Goal: Communication & Community: Answer question/provide support

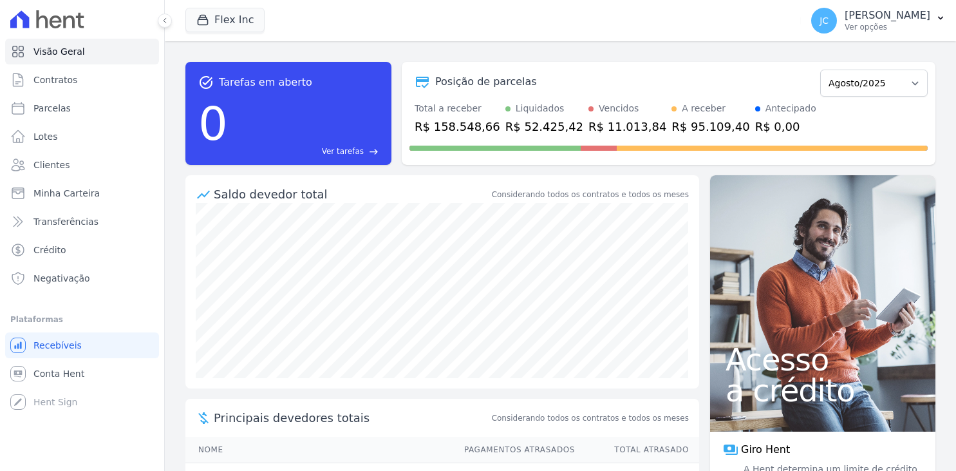
click at [916, 22] on p "[PERSON_NAME]" at bounding box center [888, 15] width 86 height 13
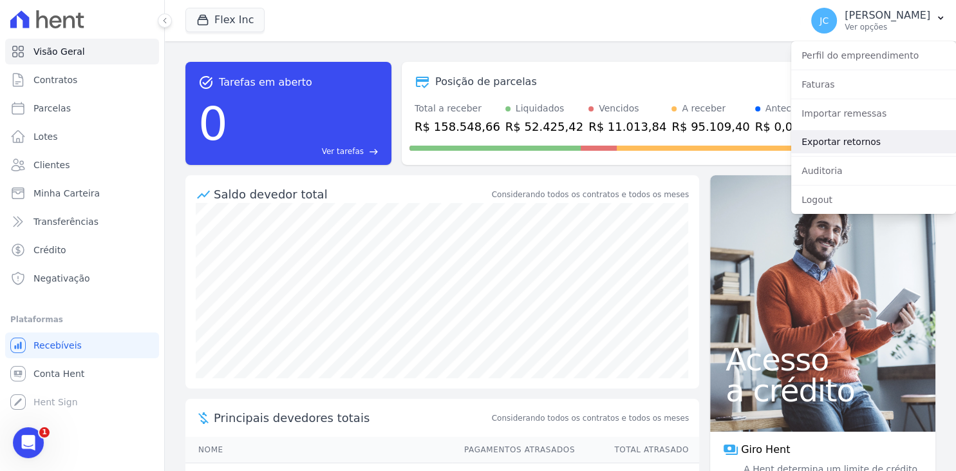
click at [857, 146] on link "Exportar retornos" at bounding box center [874, 141] width 165 height 23
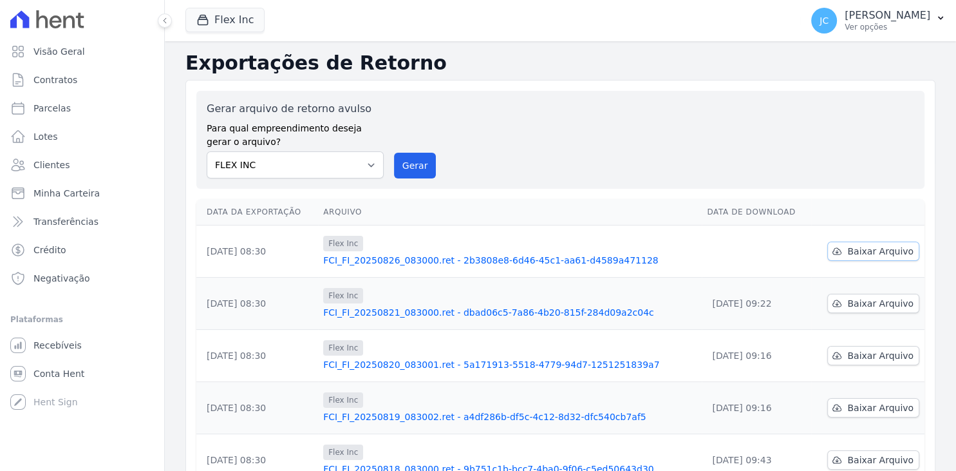
click at [866, 249] on span "Baixar Arquivo" at bounding box center [881, 251] width 66 height 13
click at [855, 19] on p "[PERSON_NAME]" at bounding box center [888, 15] width 86 height 13
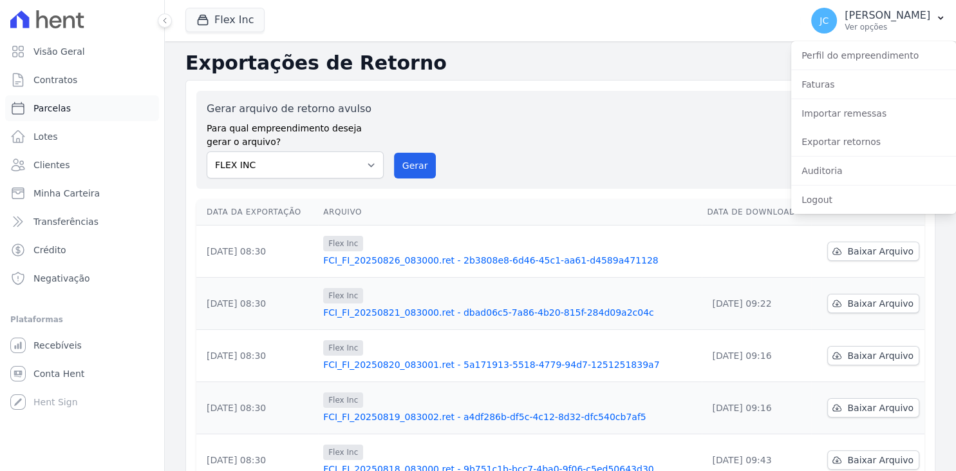
click at [85, 115] on link "Parcelas" at bounding box center [82, 108] width 154 height 26
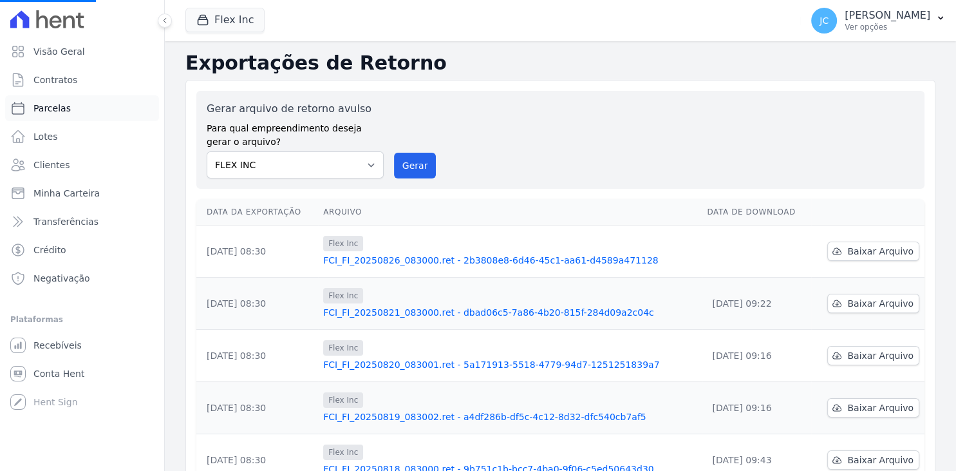
select select
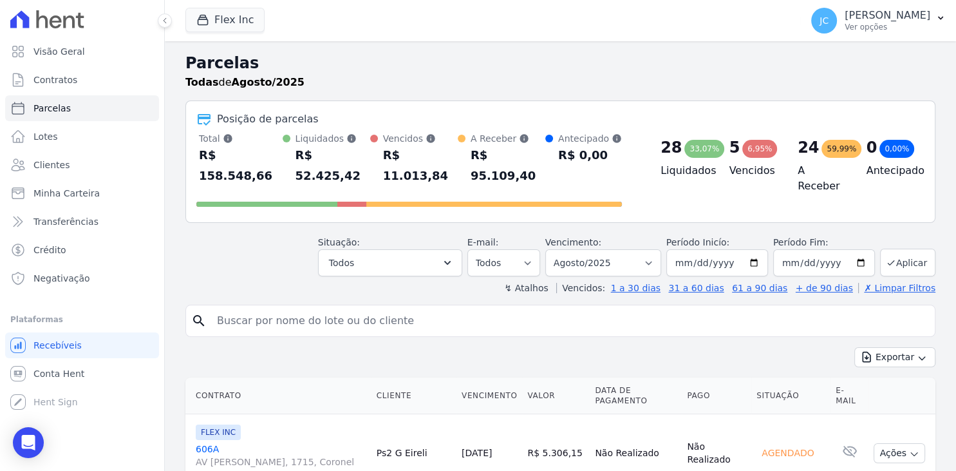
click at [327, 308] on input "search" at bounding box center [569, 321] width 721 height 26
type input "kleber"
select select
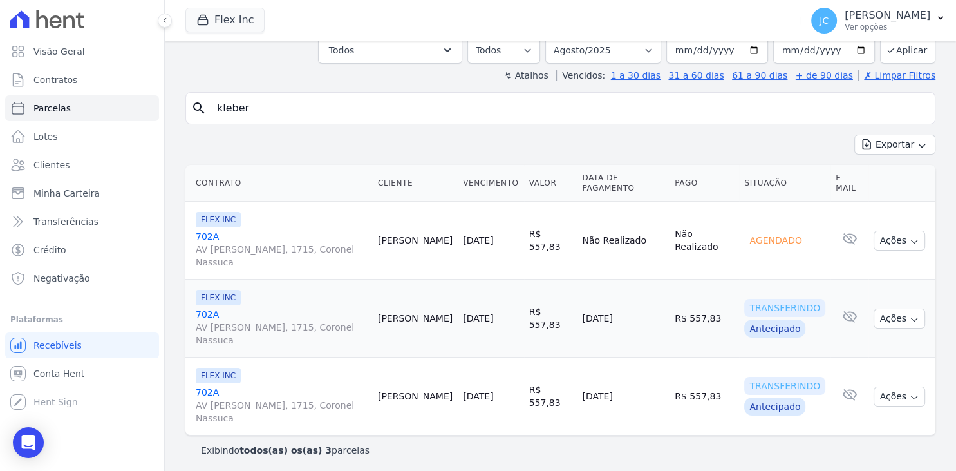
scroll to position [85, 0]
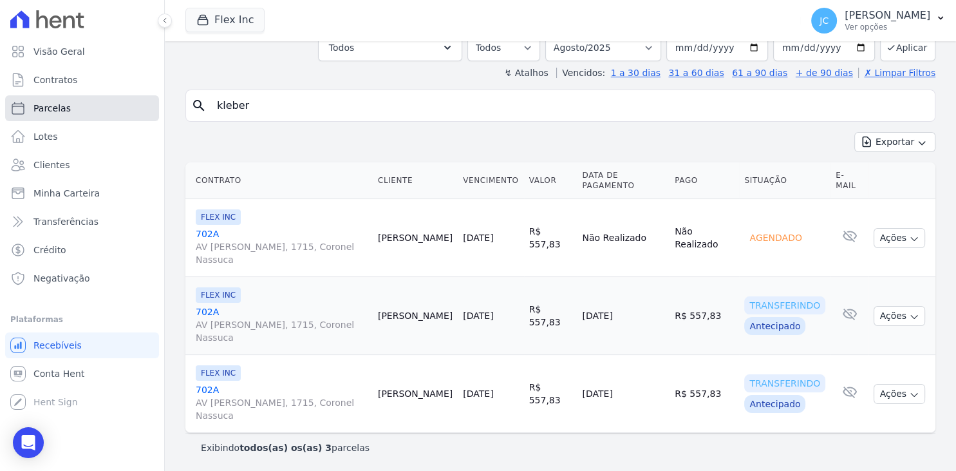
click at [61, 114] on span "Parcelas" at bounding box center [51, 108] width 37 height 13
select select
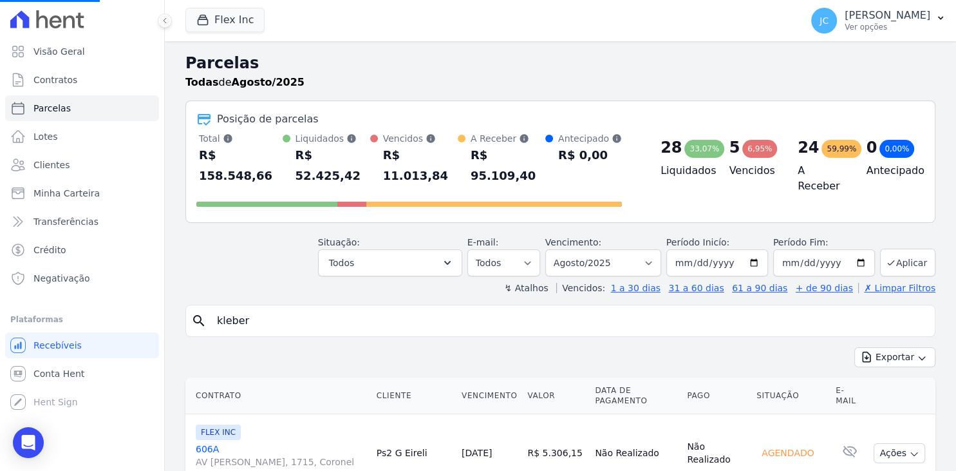
select select
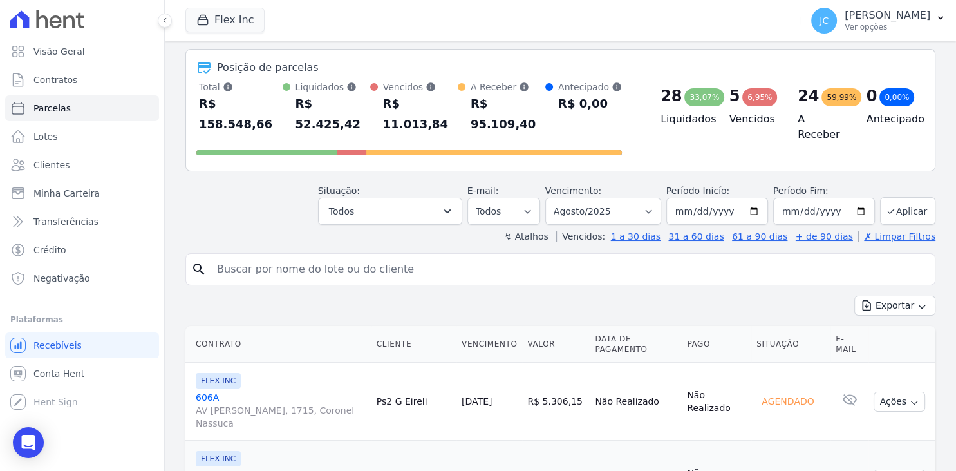
scroll to position [83, 0]
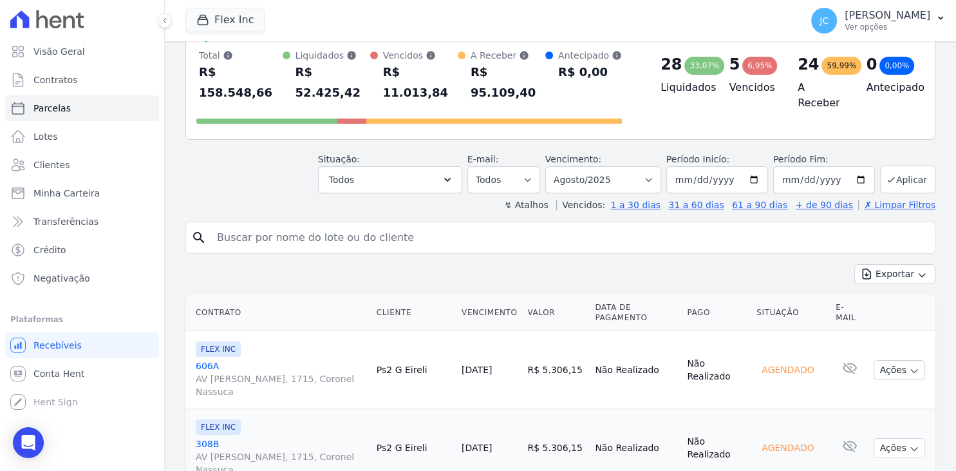
click at [328, 225] on input "search" at bounding box center [569, 238] width 721 height 26
type input "kleber"
select select
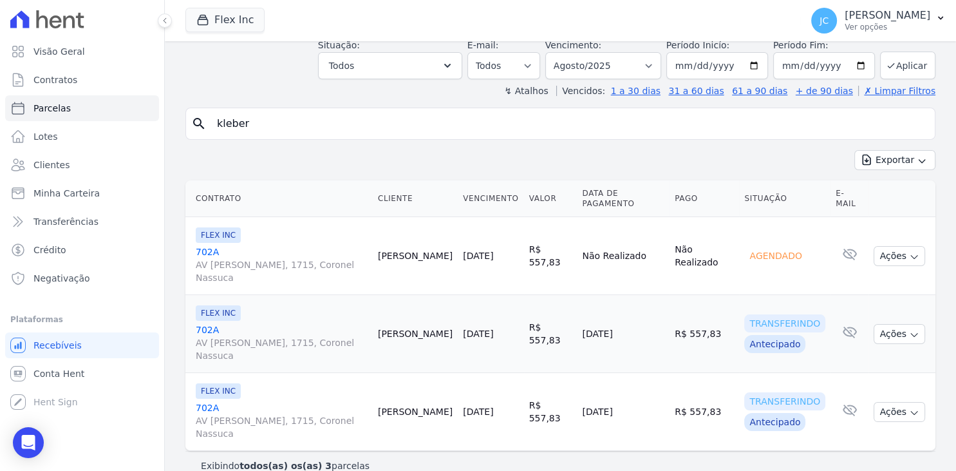
scroll to position [85, 0]
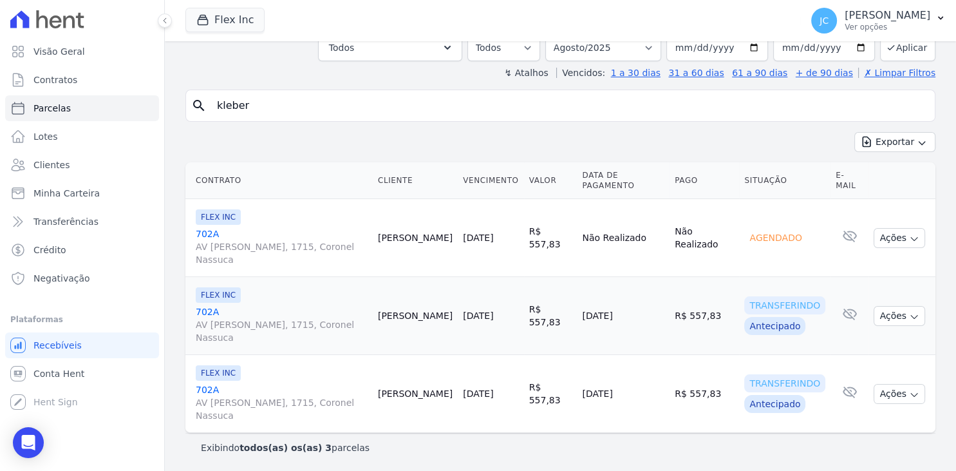
click at [207, 234] on link "702A AV [PERSON_NAME], 1715, Coronel [PERSON_NAME]" at bounding box center [282, 246] width 172 height 39
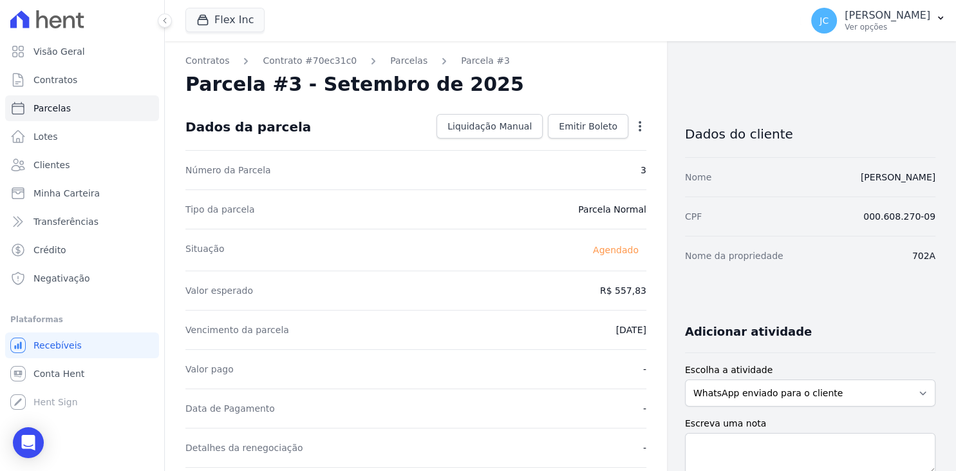
click at [640, 125] on icon "button" at bounding box center [640, 126] width 3 height 10
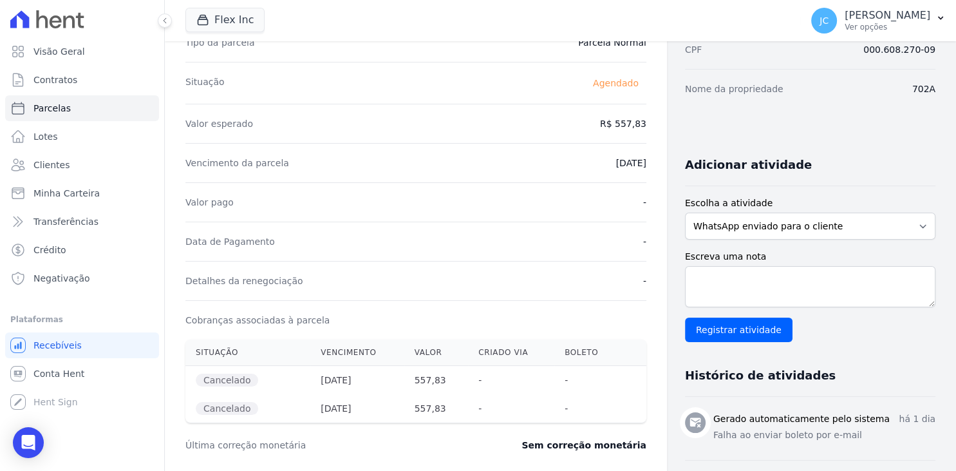
click at [509, 205] on div "Valor pago -" at bounding box center [415, 201] width 461 height 39
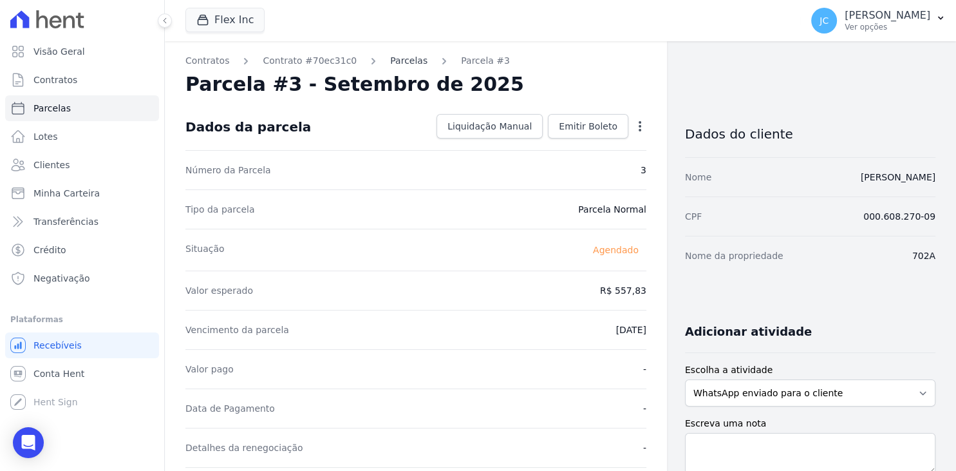
click at [392, 64] on link "Parcelas" at bounding box center [408, 61] width 37 height 14
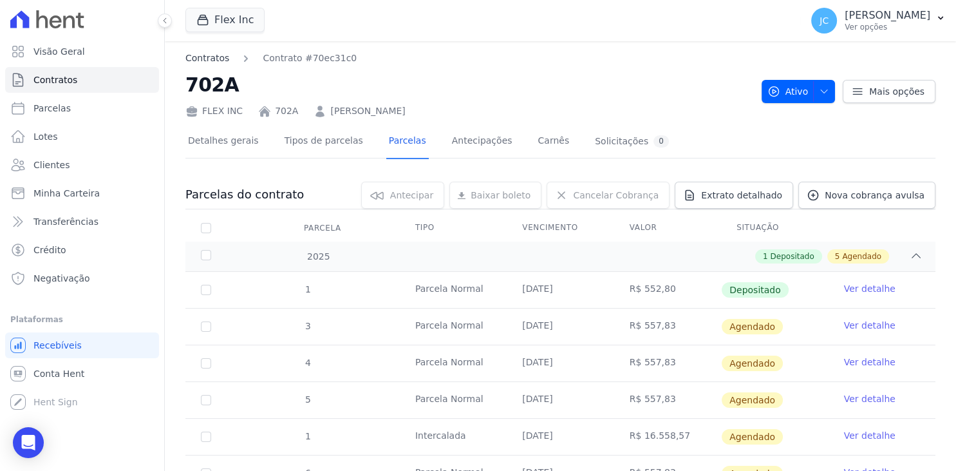
click at [211, 59] on link "Contratos" at bounding box center [207, 59] width 44 height 14
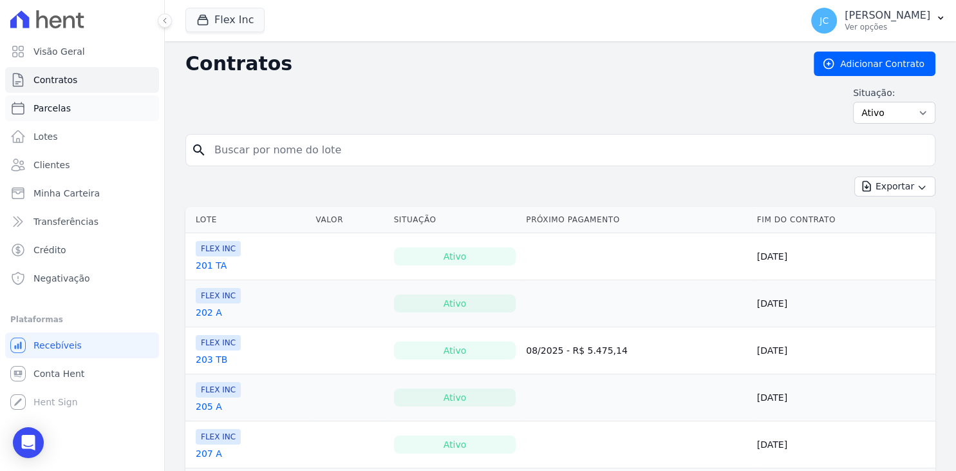
click at [95, 114] on link "Parcelas" at bounding box center [82, 108] width 154 height 26
select select
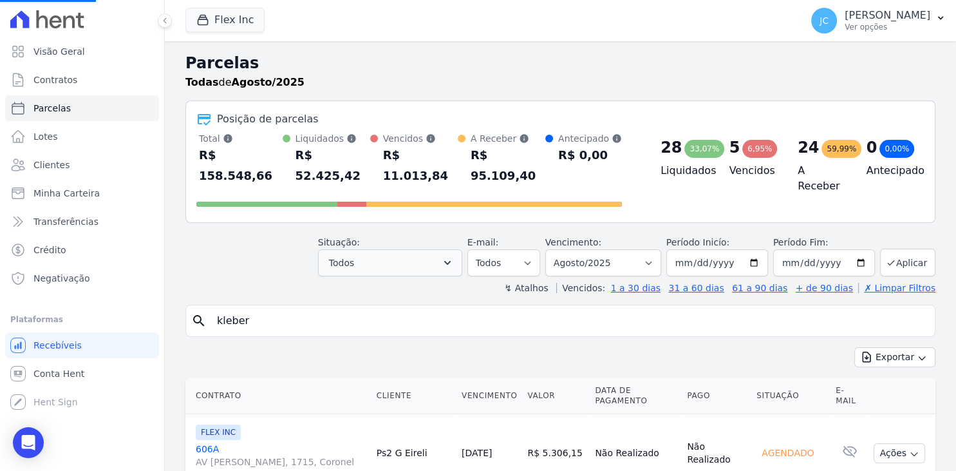
select select
click at [361, 308] on input "search" at bounding box center [569, 321] width 721 height 26
type input "kleber"
select select
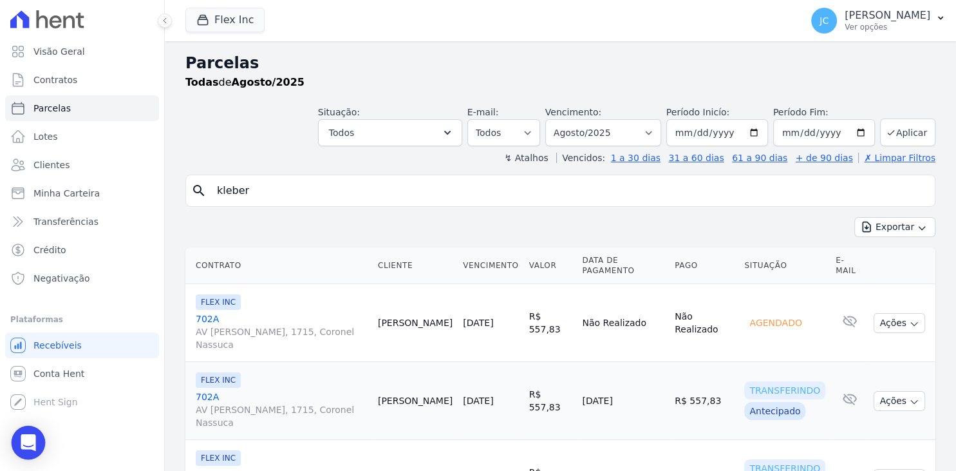
click at [21, 447] on div "Open Intercom Messenger" at bounding box center [29, 443] width 34 height 34
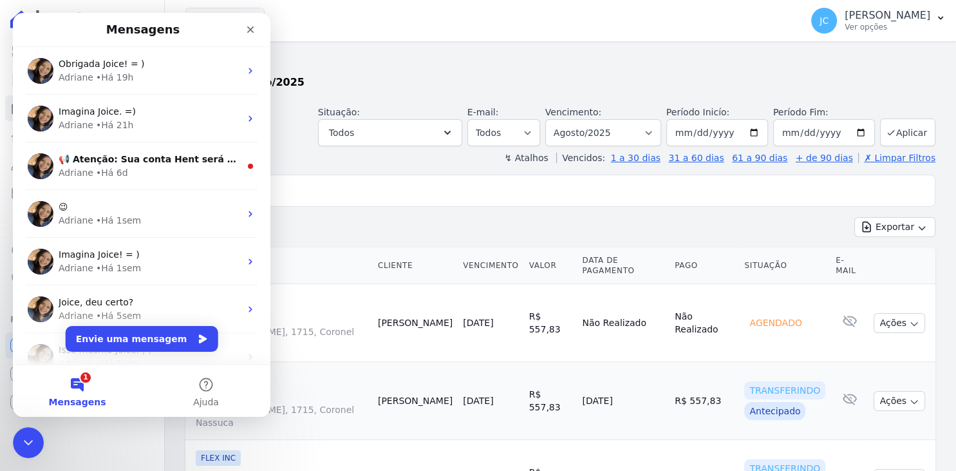
click at [135, 338] on button "Envie uma mensagem" at bounding box center [142, 339] width 153 height 26
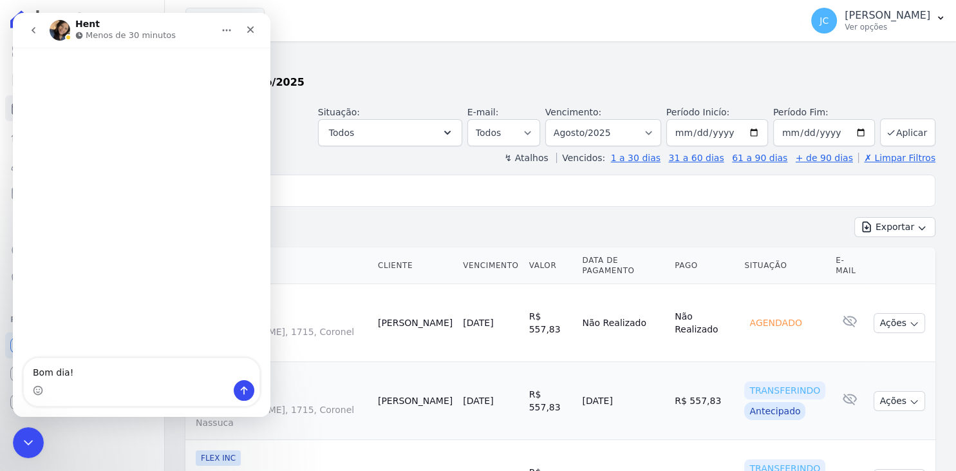
type textarea "Bom dia!!"
type textarea "Tudo bem?"
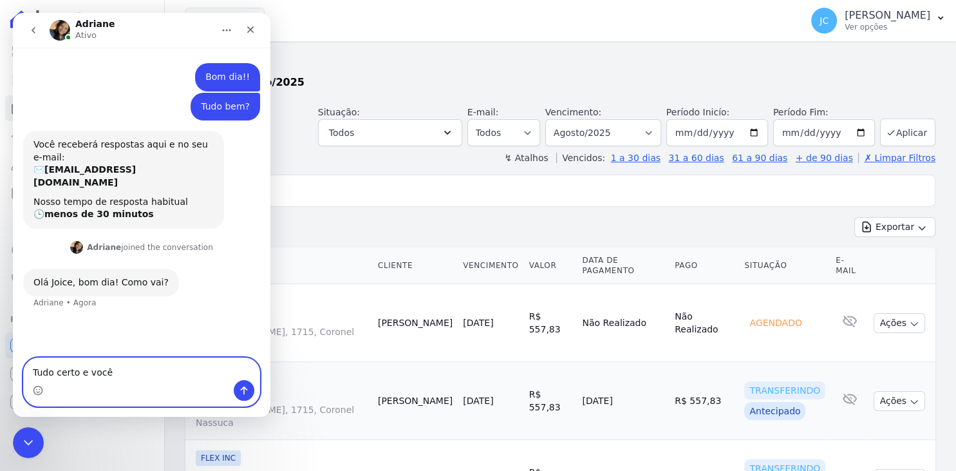
type textarea "Tudo certo e você?"
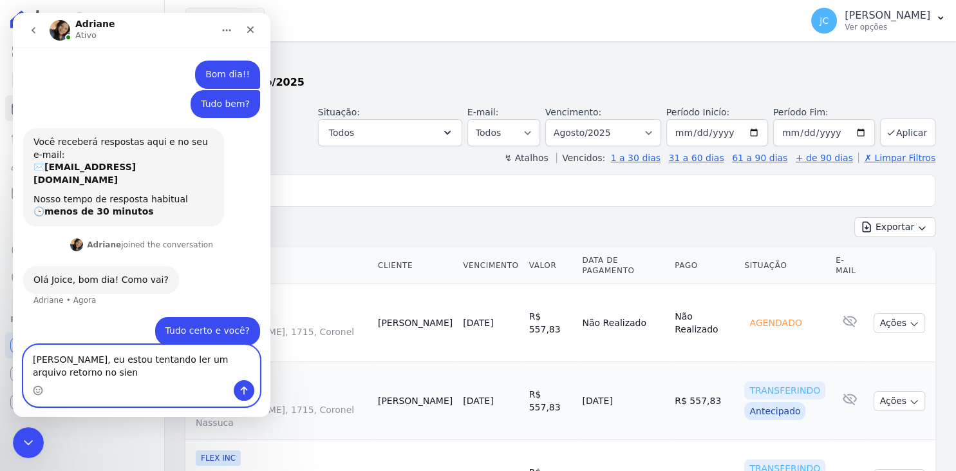
scroll to position [3, 0]
type textarea "[PERSON_NAME], eu estou tentando ler um arquivo retorno no sienge"
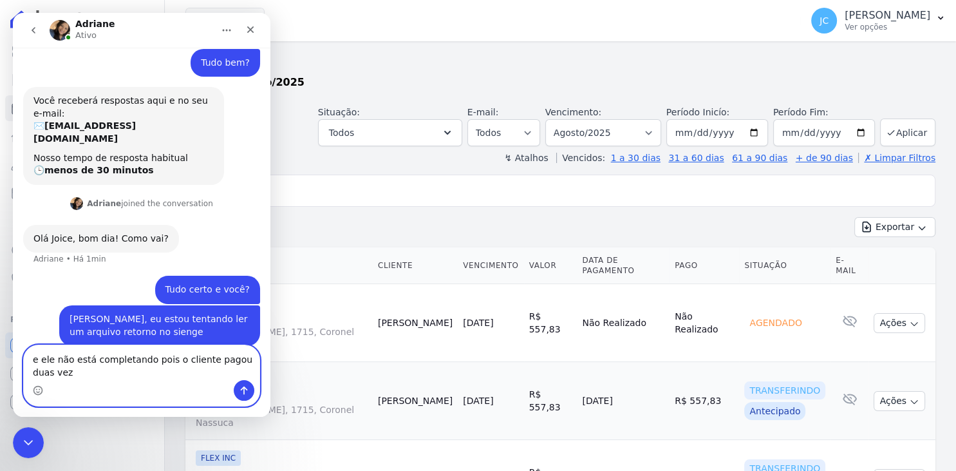
scroll to position [45, 0]
type textarea "e ele não está completando pois o cliente pagou duas vezes a mesma parcelas"
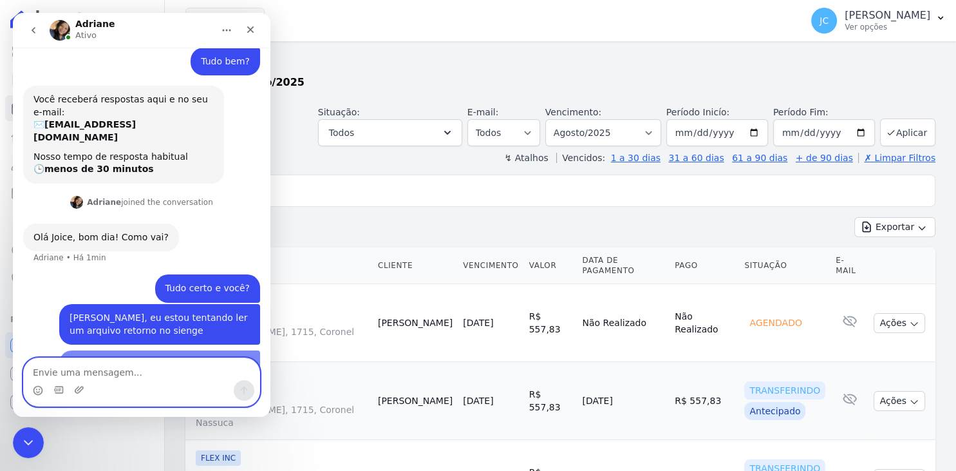
scroll to position [75, 0]
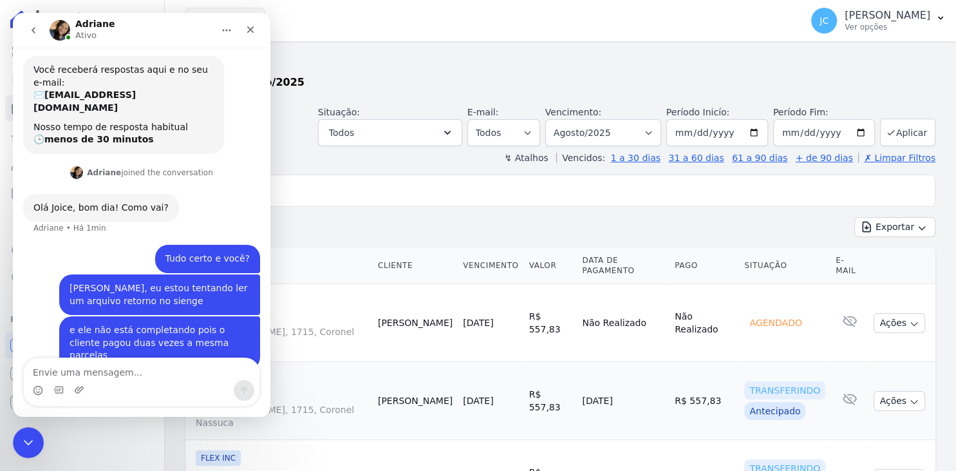
click at [86, 392] on div "Messenger da Intercom" at bounding box center [142, 390] width 236 height 21
click at [82, 392] on icon "Upload do anexo" at bounding box center [79, 389] width 10 height 10
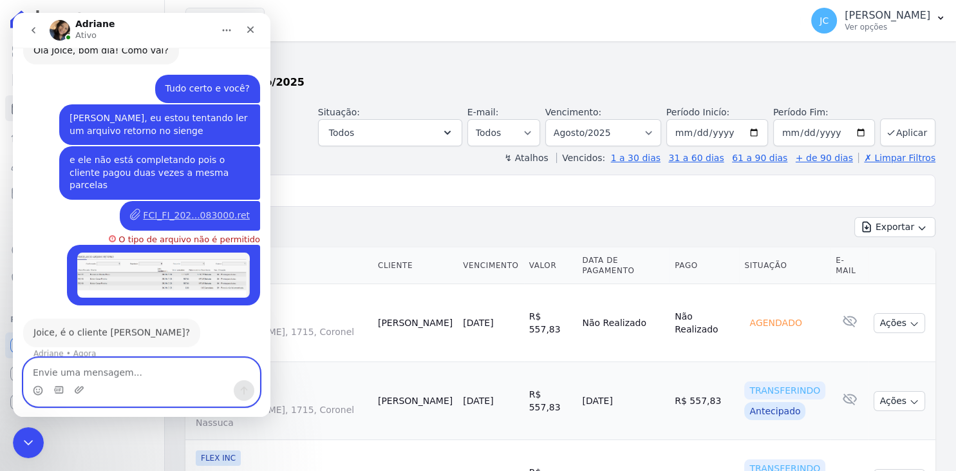
scroll to position [219, 0]
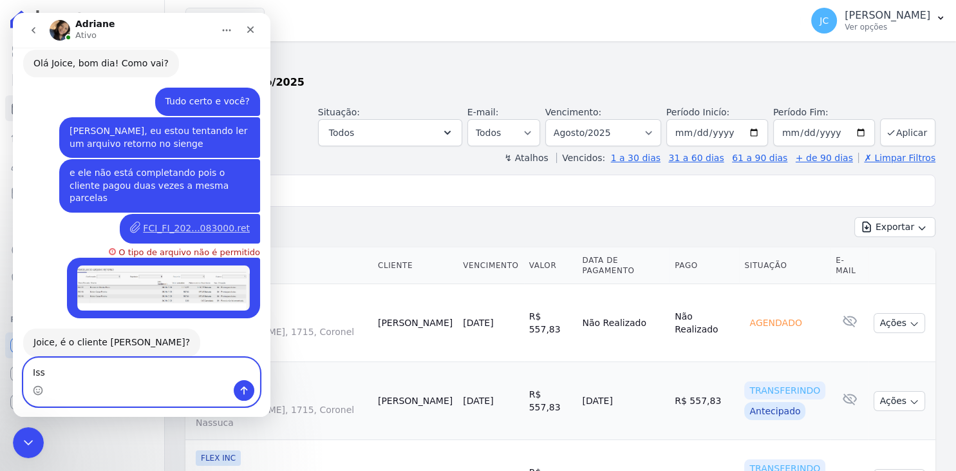
type textarea "Isso"
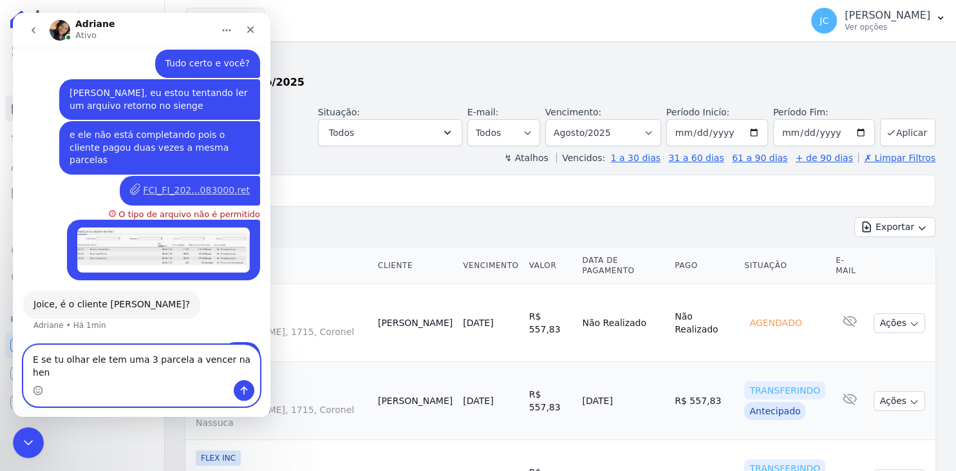
type textarea "E se tu olhar ele tem uma 3 parcela a vencer na hent"
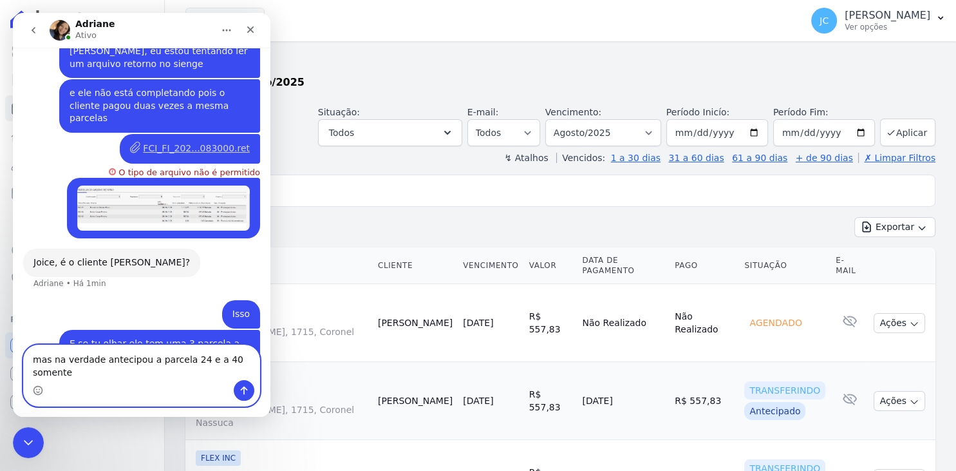
type textarea "mas na verdade antecipou a parcela 24 e a 40 somente"
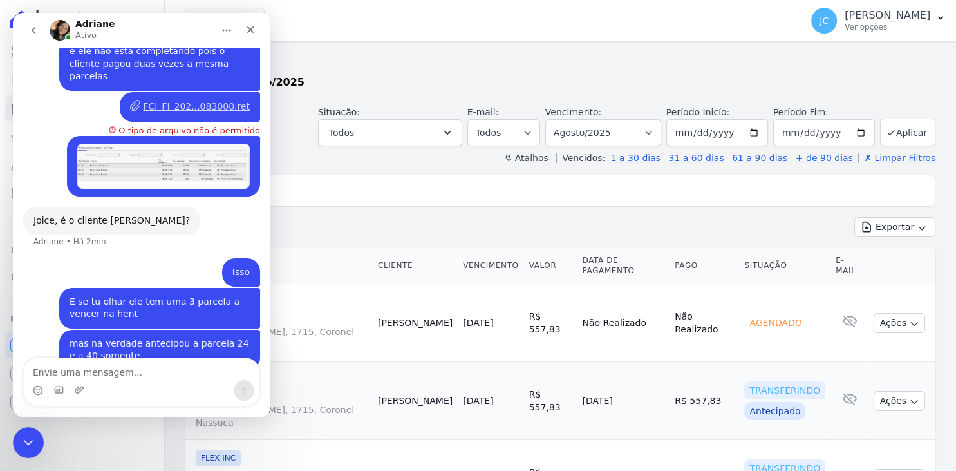
click at [192, 150] on img "Joice diz…" at bounding box center [163, 167] width 173 height 46
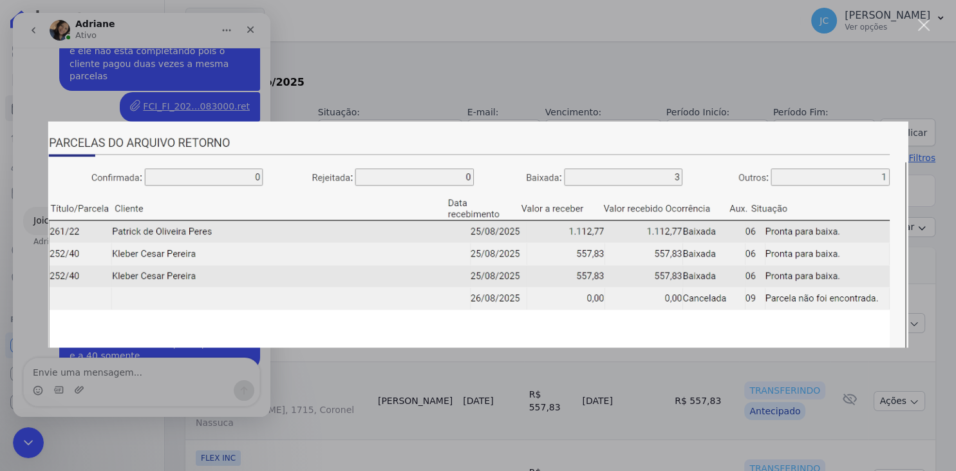
click at [615, 48] on div "Messenger da Intercom" at bounding box center [478, 235] width 956 height 471
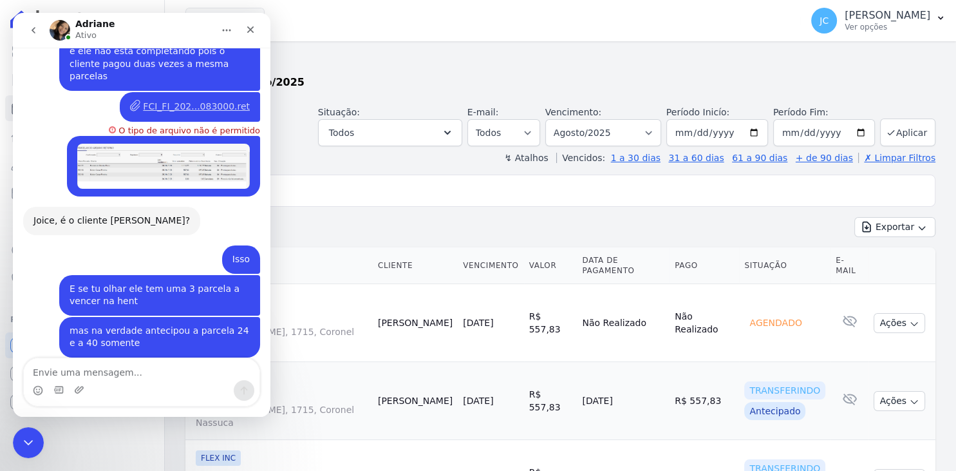
scroll to position [404, 0]
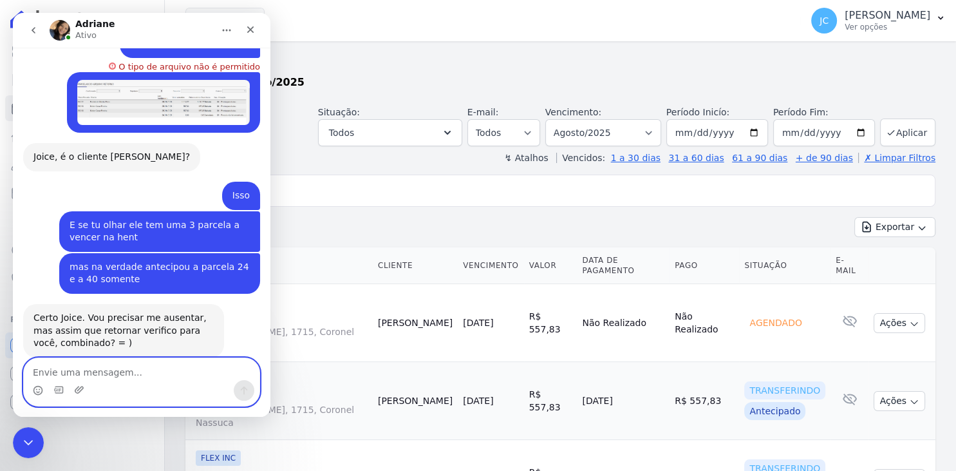
click at [208, 373] on textarea "Envie uma mensagem..." at bounding box center [142, 369] width 236 height 22
type textarea "Ok"
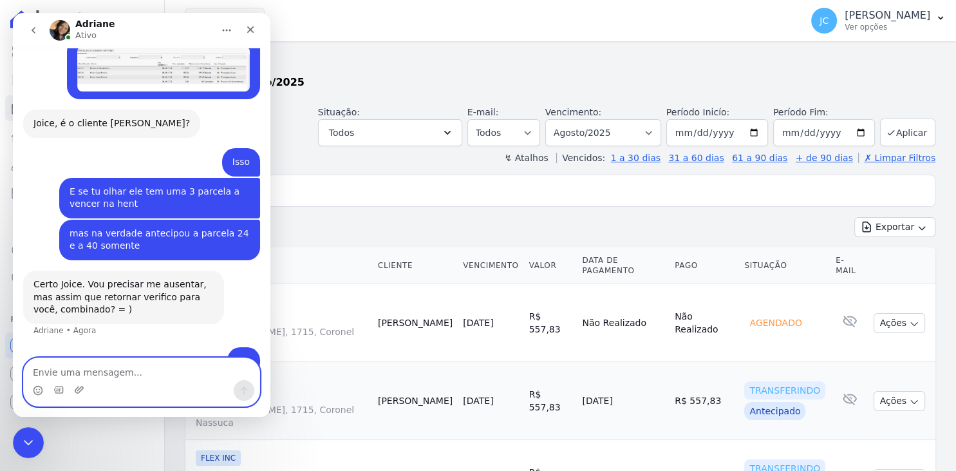
scroll to position [443, 0]
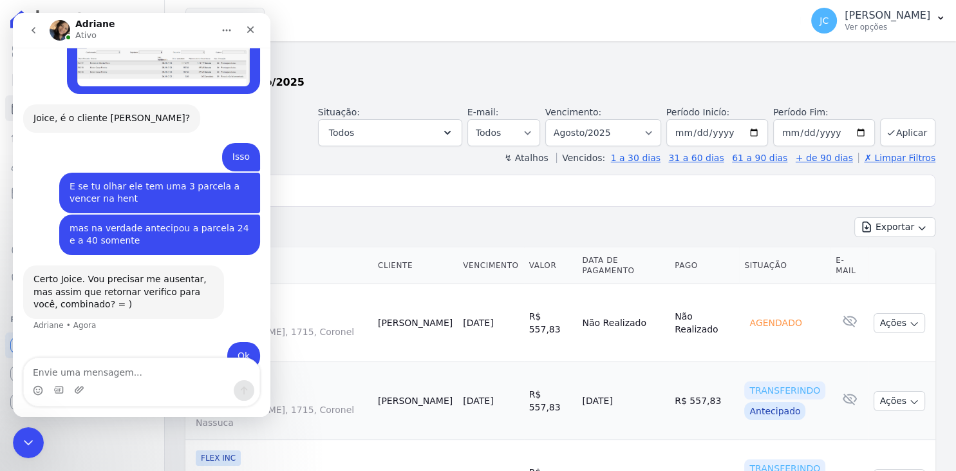
drag, startPoint x: 338, startPoint y: 17, endPoint x: 217, endPoint y: 17, distance: 121.1
click at [338, 17] on div "Flex Inc Você possui apenas um empreendimento Aplicar" at bounding box center [490, 20] width 611 height 43
click at [199, 30] on div "[PERSON_NAME]" at bounding box center [132, 30] width 164 height 23
click at [32, 32] on icon "go back" at bounding box center [33, 30] width 10 height 10
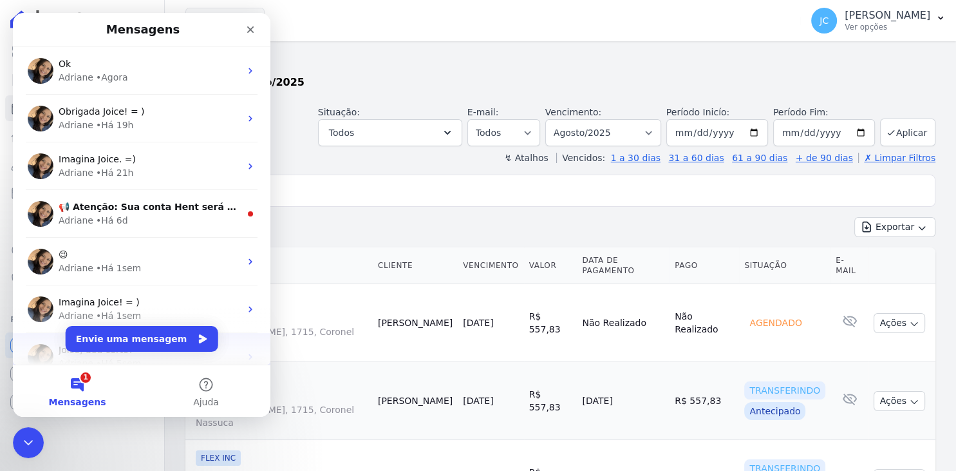
scroll to position [0, 0]
click at [35, 450] on div "Encerramento do Messenger da Intercom" at bounding box center [26, 440] width 31 height 31
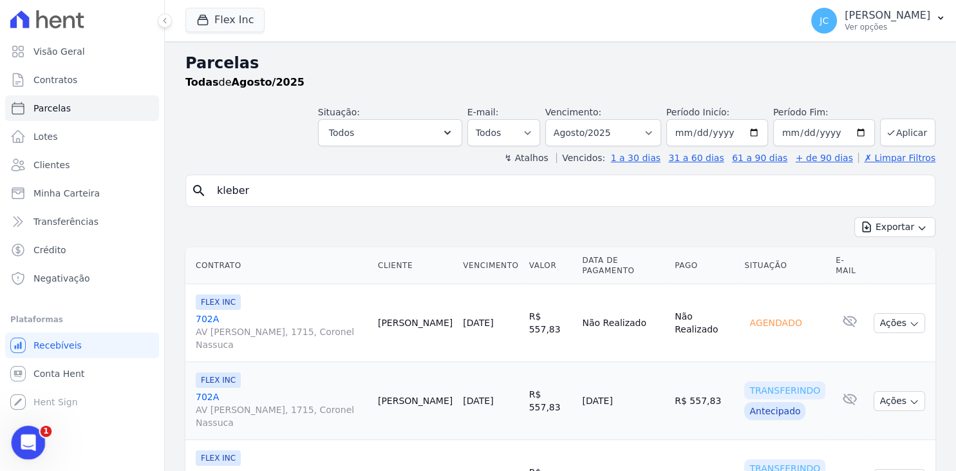
drag, startPoint x: 33, startPoint y: 450, endPoint x: 56, endPoint y: 861, distance: 412.2
click at [33, 450] on div "Abertura do Messenger da Intercom" at bounding box center [26, 440] width 43 height 43
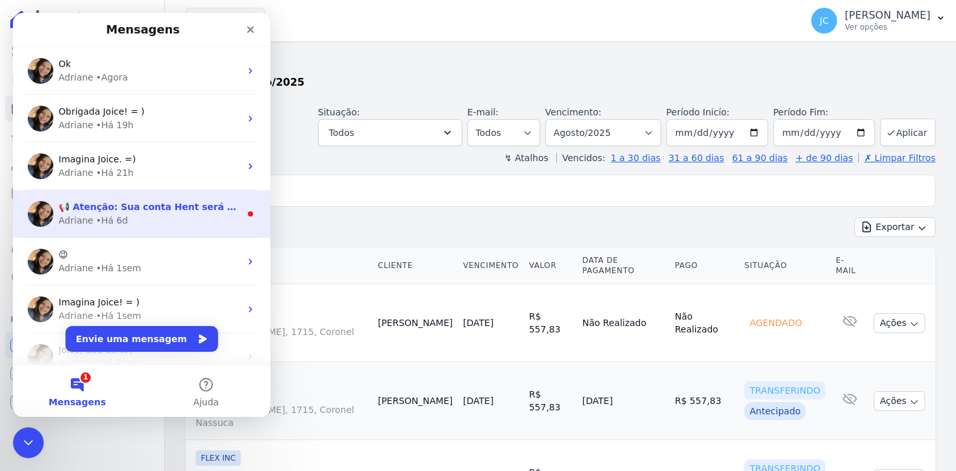
click at [157, 214] on div "[PERSON_NAME] • Há 6d" at bounding box center [150, 221] width 182 height 14
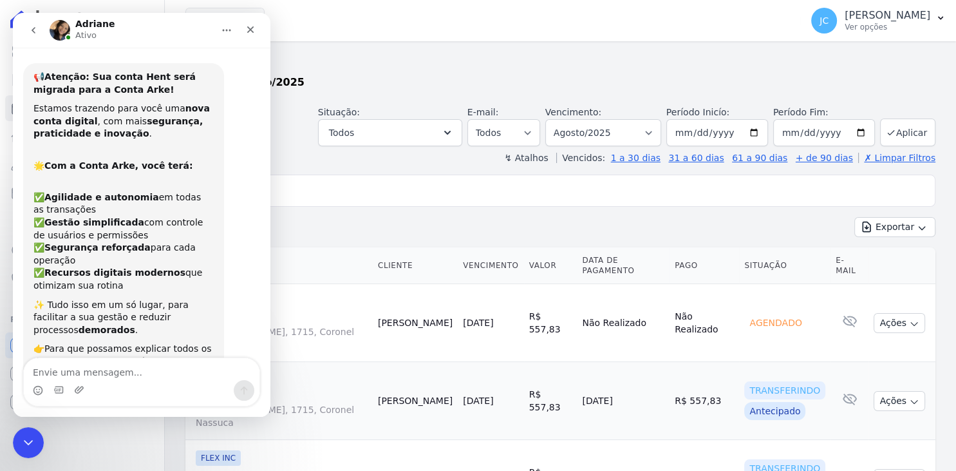
scroll to position [158, 0]
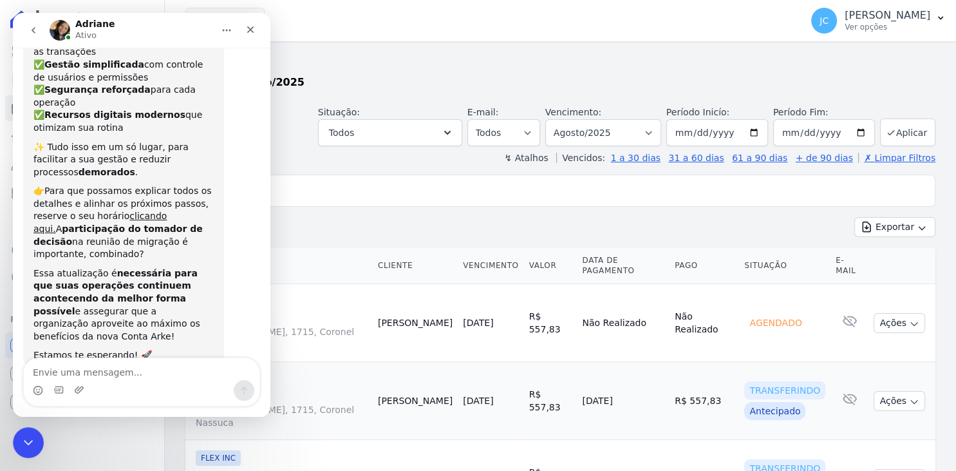
click at [35, 28] on icon "go back" at bounding box center [33, 30] width 10 height 10
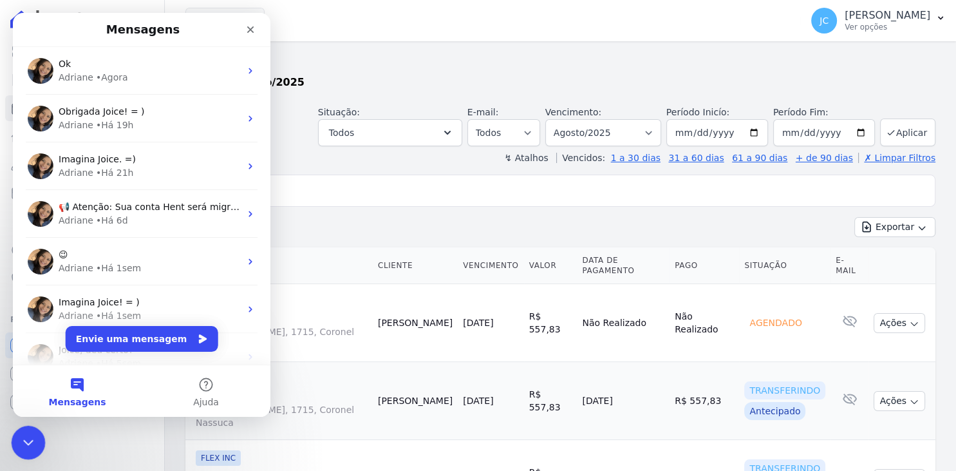
click at [30, 444] on icon "Encerramento do Messenger da Intercom" at bounding box center [26, 440] width 15 height 15
